Goal: Task Accomplishment & Management: Complete application form

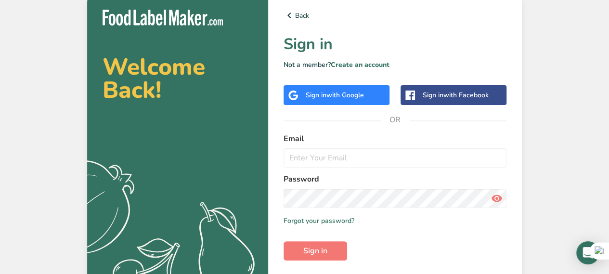
scroll to position [40, 0]
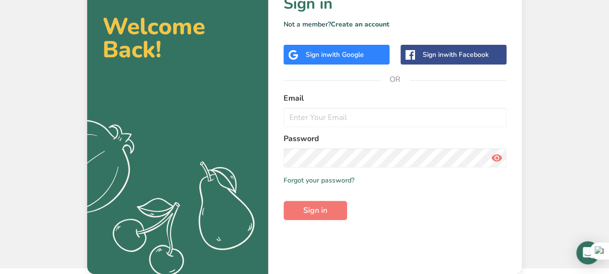
click at [320, 50] on div "Sign in with Google" at bounding box center [335, 55] width 58 height 10
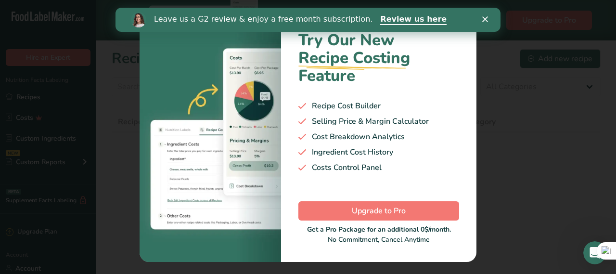
click at [485, 16] on div "Leave us a G2 review & enjoy a free month subscription. Review us here" at bounding box center [307, 20] width 385 height 16
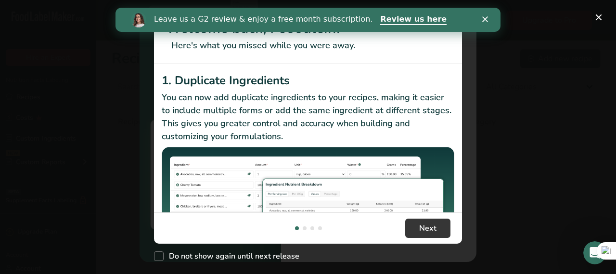
click at [484, 19] on icon "Close" at bounding box center [485, 19] width 6 height 6
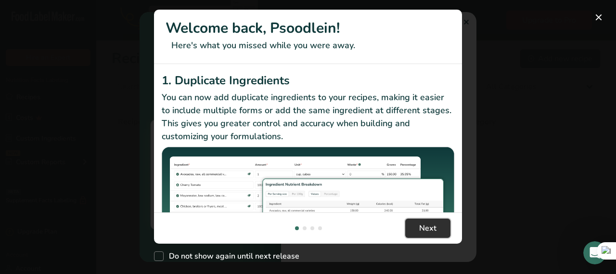
click at [423, 226] on span "Next" at bounding box center [427, 228] width 17 height 12
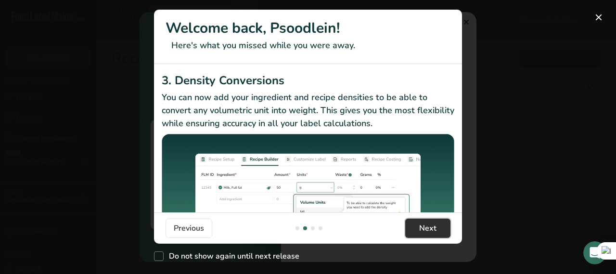
click at [423, 226] on span "Next" at bounding box center [427, 228] width 17 height 12
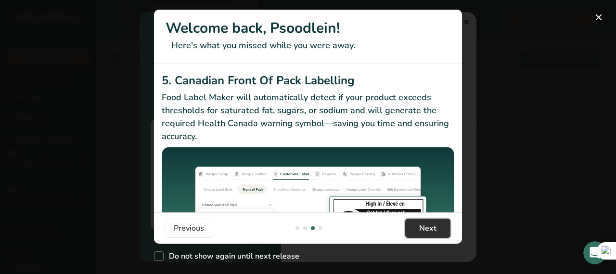
click at [423, 226] on span "Next" at bounding box center [427, 228] width 17 height 12
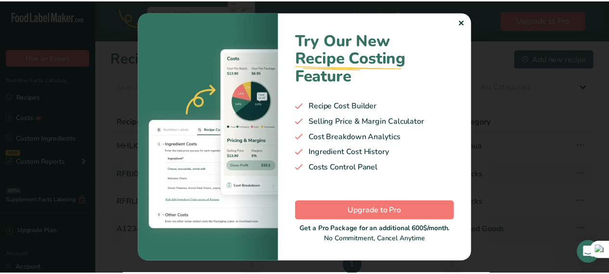
scroll to position [0, 924]
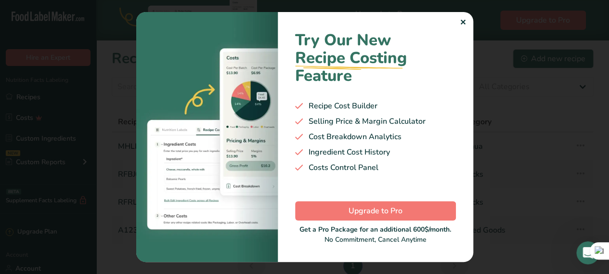
click at [423, 226] on button "Got it!" at bounding box center [430, 232] width 48 height 20
click at [423, 226] on div "Get a Pro Package for an additional 600$/month." at bounding box center [375, 229] width 161 height 10
click at [462, 19] on div "✕" at bounding box center [463, 23] width 6 height 12
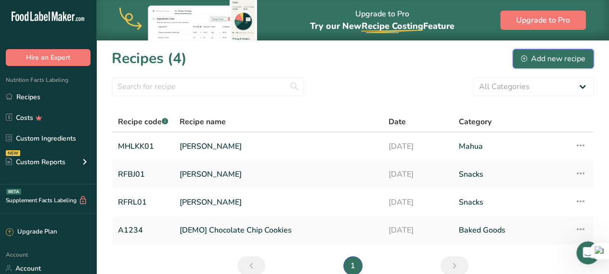
click at [540, 53] on div "Add new recipe" at bounding box center [553, 59] width 64 height 12
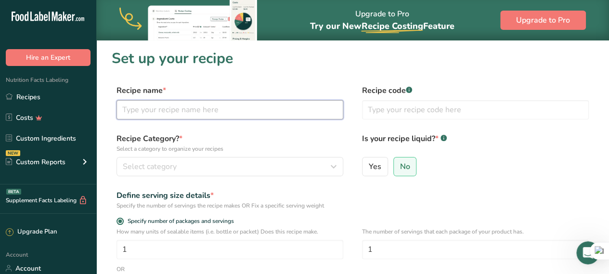
click at [177, 111] on input "text" at bounding box center [229, 109] width 227 height 19
click at [143, 109] on input "text" at bounding box center [229, 109] width 227 height 19
type input "Namkeen"
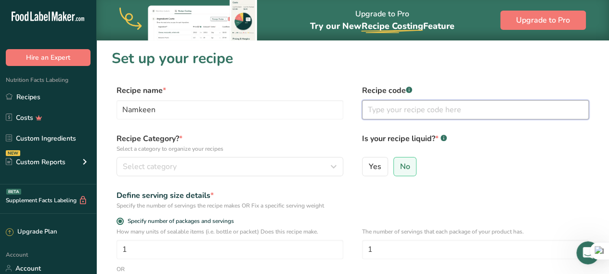
click at [400, 119] on input "text" at bounding box center [475, 109] width 227 height 19
type input "ANS01RTEMB"
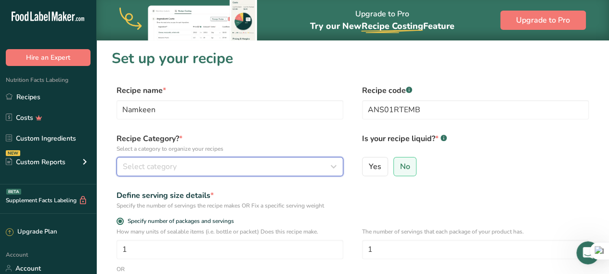
click at [172, 172] on span "Select category" at bounding box center [150, 167] width 54 height 12
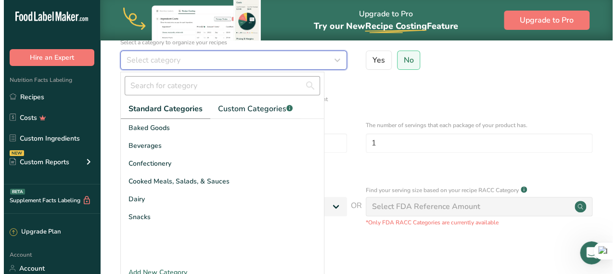
scroll to position [109, 0]
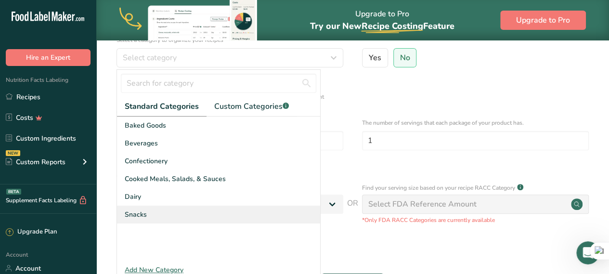
click at [157, 207] on div "Snacks" at bounding box center [218, 214] width 203 height 18
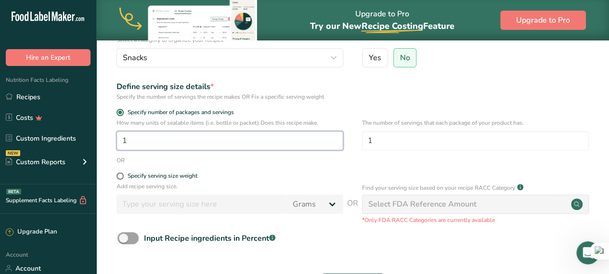
click at [170, 138] on input "1" at bounding box center [229, 140] width 227 height 19
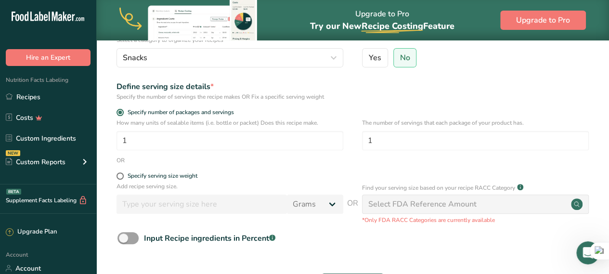
click at [145, 180] on div "Specify serving size weight" at bounding box center [229, 177] width 227 height 10
click at [121, 174] on span at bounding box center [119, 175] width 7 height 7
click at [121, 174] on input "Specify serving size weight" at bounding box center [119, 176] width 6 height 6
radio input "true"
radio input "false"
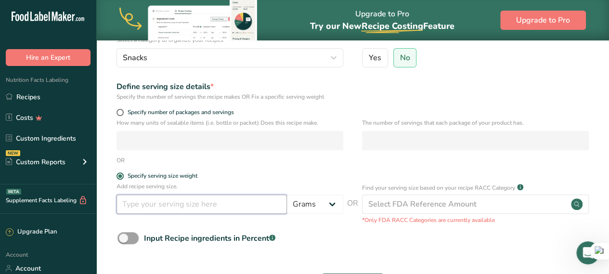
click at [172, 213] on input "number" at bounding box center [201, 203] width 170 height 19
click at [165, 208] on input "number" at bounding box center [201, 203] width 170 height 19
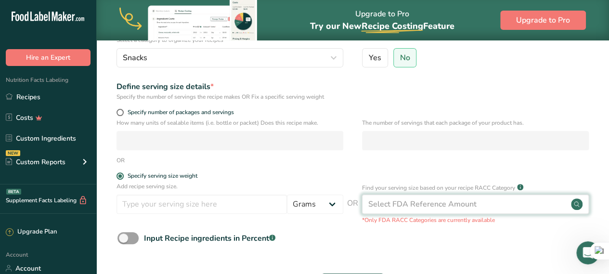
click at [454, 202] on div "Select FDA Reference Amount" at bounding box center [422, 204] width 108 height 12
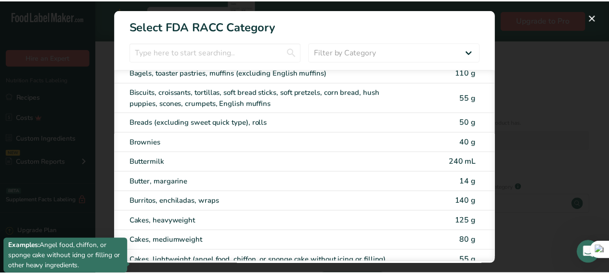
scroll to position [0, 0]
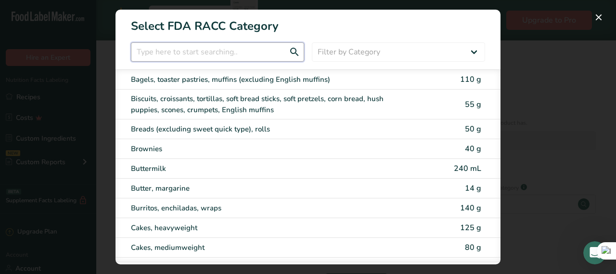
click at [224, 54] on input "RACC Category Selection Modal" at bounding box center [217, 51] width 173 height 19
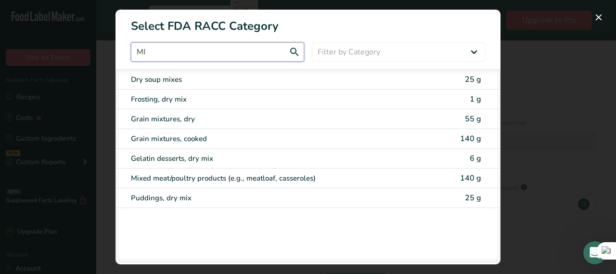
type input "M"
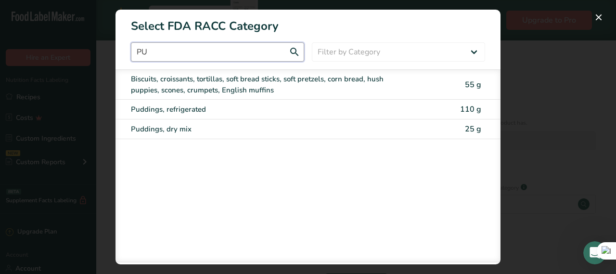
type input "P"
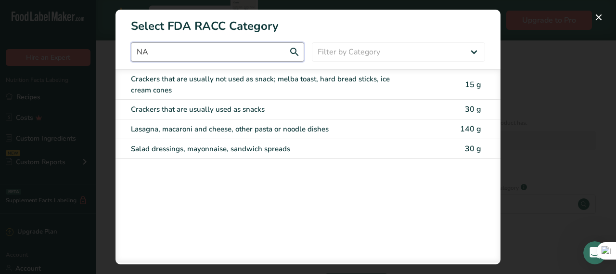
type input "N"
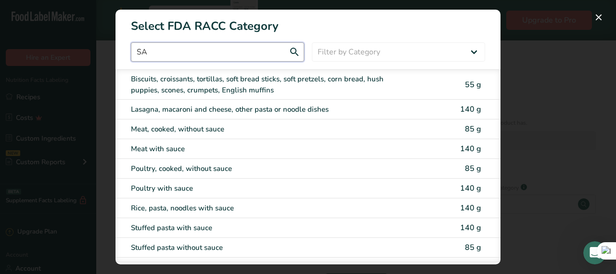
type input "S"
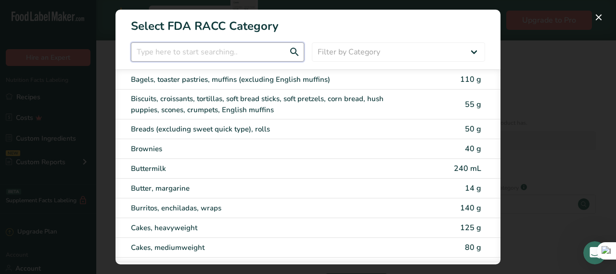
click at [214, 54] on input "RACC Category Selection Modal" at bounding box center [217, 51] width 173 height 19
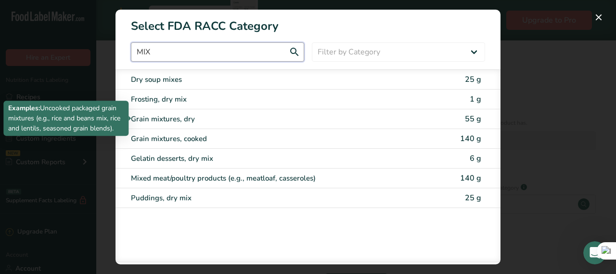
type input "MIX"
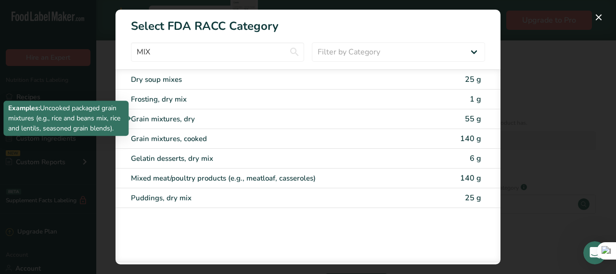
click at [188, 120] on div "Grain mixtures, dry" at bounding box center [267, 119] width 273 height 11
type input "55"
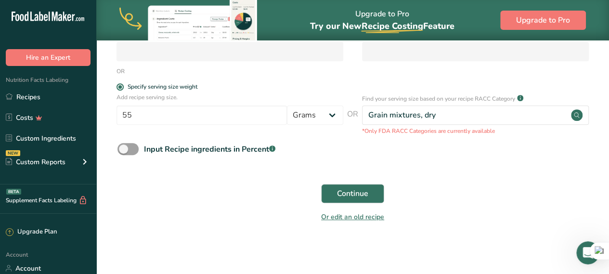
scroll to position [198, 0]
click at [351, 194] on span "Continue" at bounding box center [352, 193] width 31 height 12
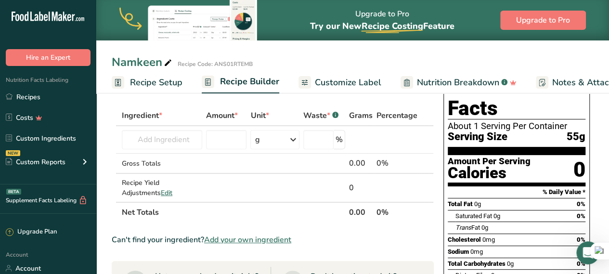
scroll to position [35, 0]
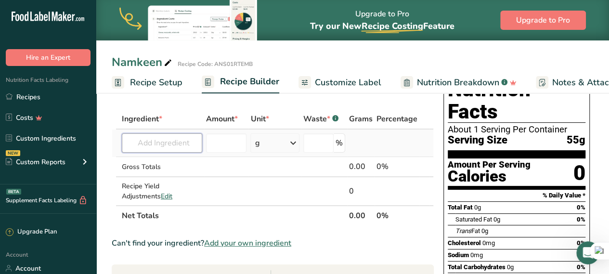
click at [173, 146] on input "text" at bounding box center [162, 142] width 80 height 19
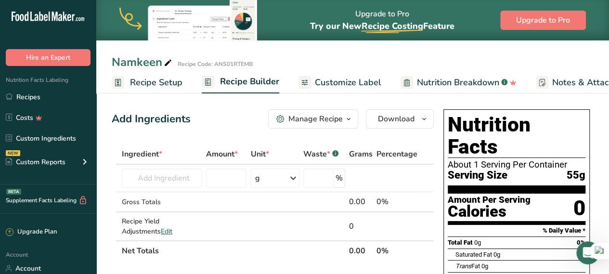
click at [316, 116] on div "Manage Recipe" at bounding box center [315, 119] width 54 height 12
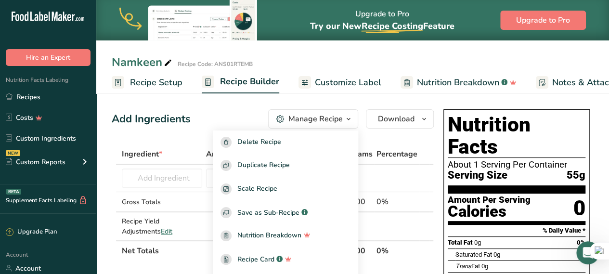
click at [316, 116] on div "Manage Recipe" at bounding box center [315, 119] width 54 height 12
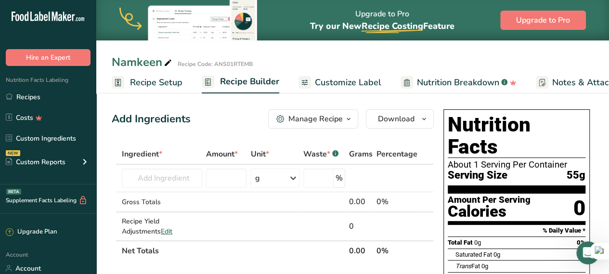
click at [345, 85] on span "Customize Label" at bounding box center [348, 82] width 66 height 13
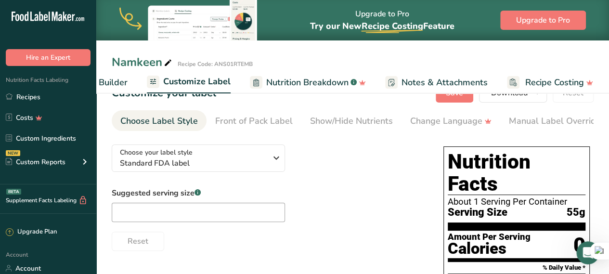
scroll to position [21, 0]
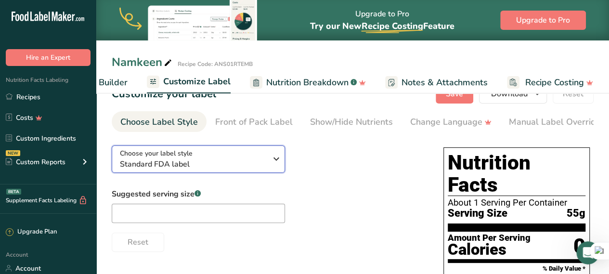
click at [236, 170] on span "Standard FDA label" at bounding box center [193, 164] width 147 height 12
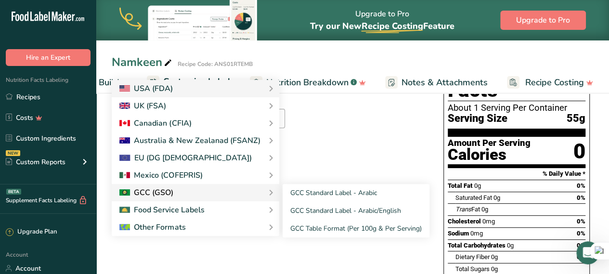
scroll to position [98, 0]
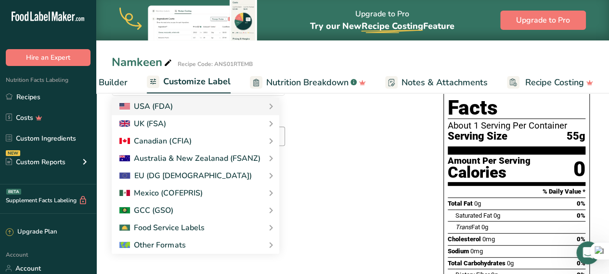
click at [312, 219] on div "Choose your label style Standard FDA label USA (FDA) Standard FDA label Tabular…" at bounding box center [353, 235] width 482 height 349
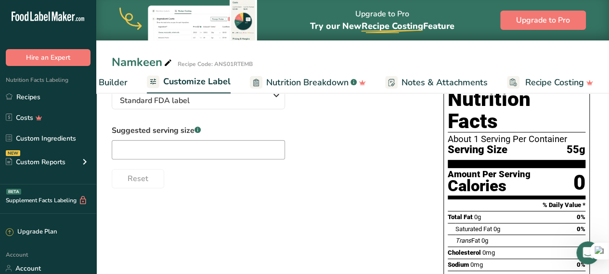
scroll to position [0, 0]
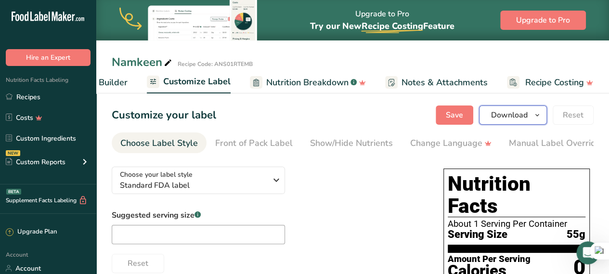
click at [517, 124] on button "Download" at bounding box center [513, 114] width 68 height 19
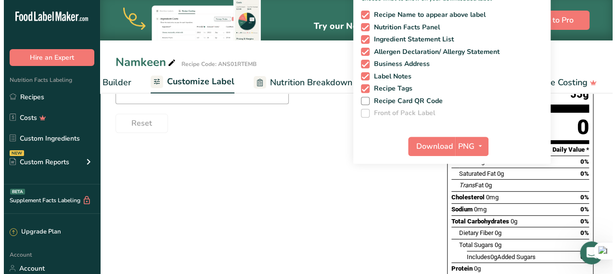
scroll to position [140, 0]
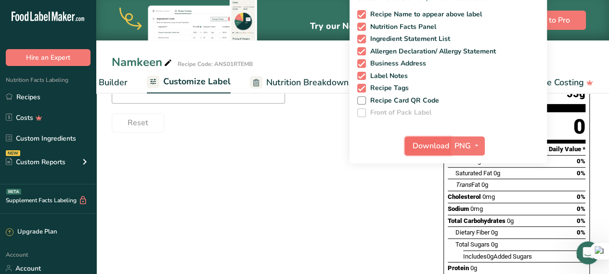
click at [446, 142] on span "Download" at bounding box center [430, 146] width 37 height 12
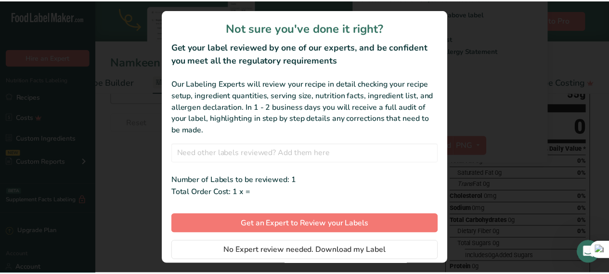
scroll to position [27, 0]
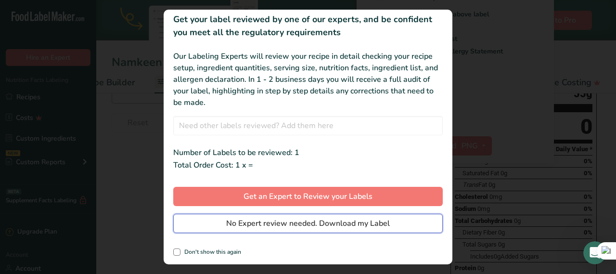
click at [255, 224] on span "No Expert review needed. Download my Label" at bounding box center [308, 223] width 164 height 12
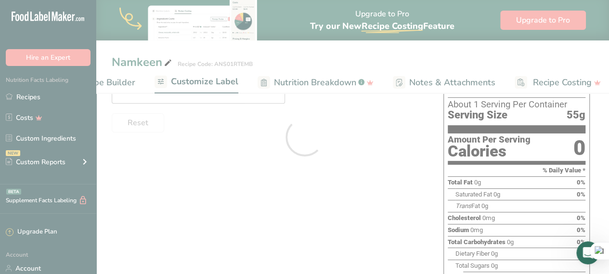
scroll to position [0, 0]
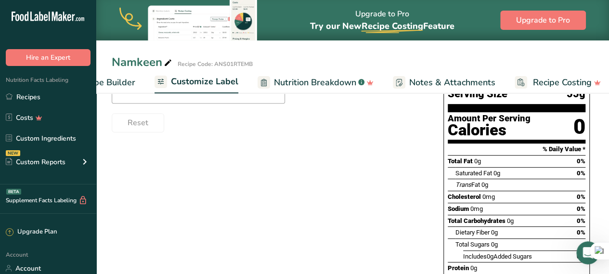
click at [374, 164] on div "Choose your label style Standard FDA label USA (FDA) Standard FDA label Tabular…" at bounding box center [353, 192] width 482 height 349
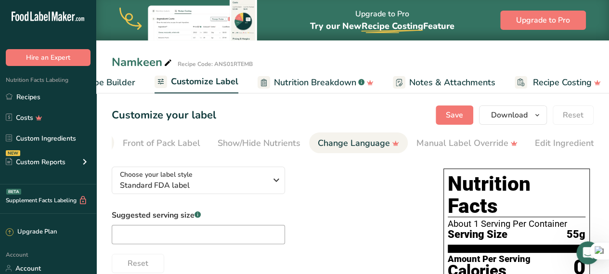
scroll to position [0, 111]
click at [441, 143] on div "Manual Label Override" at bounding box center [448, 143] width 101 height 13
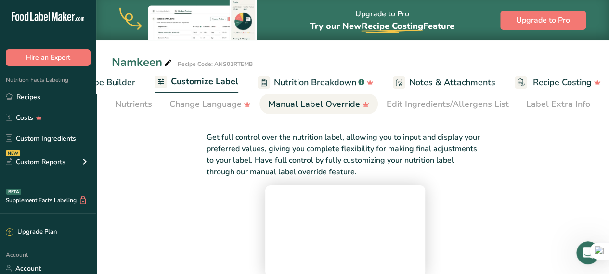
scroll to position [0, 0]
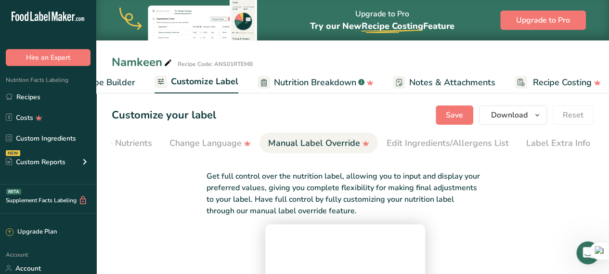
click at [239, 77] on ul "Recipe Setup Recipe Builder Customize Label Nutrition Breakdown .a-a{fill:#3473…" at bounding box center [287, 82] width 666 height 23
click at [221, 78] on span "Customize Label" at bounding box center [204, 81] width 67 height 13
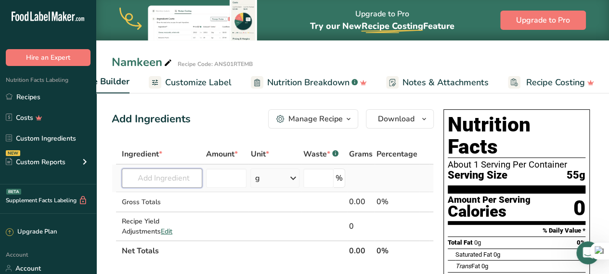
click at [155, 170] on input "text" at bounding box center [162, 177] width 80 height 19
